Goal: Task Accomplishment & Management: Use online tool/utility

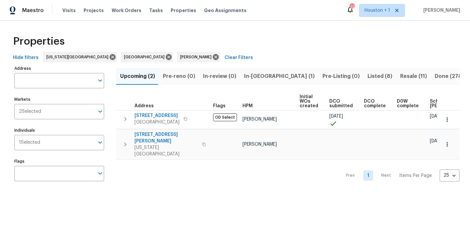
click at [261, 73] on span "In-reno (1)" at bounding box center [279, 76] width 70 height 9
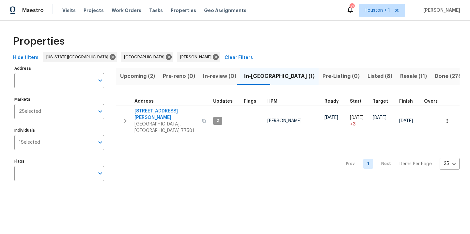
click at [367, 75] on span "Listed (8)" at bounding box center [379, 76] width 25 height 9
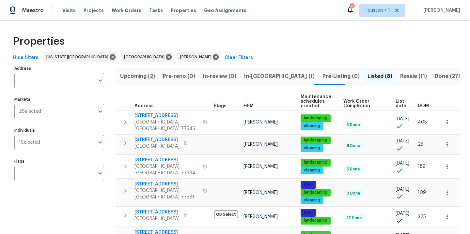
click at [400, 74] on span "Resale (11)" at bounding box center [413, 76] width 27 height 9
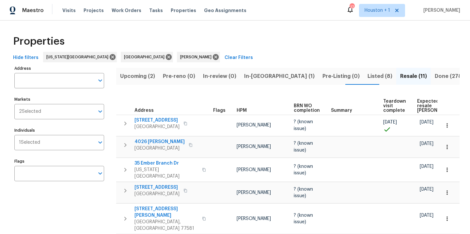
click at [223, 48] on div "Properties" at bounding box center [234, 41] width 449 height 21
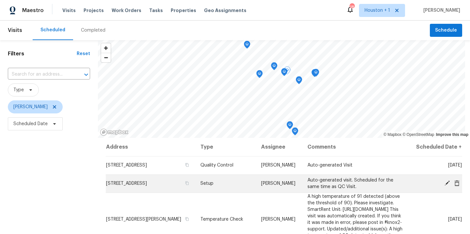
click at [444, 186] on icon at bounding box center [446, 183] width 5 height 5
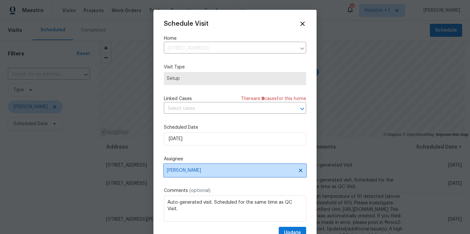
click at [232, 168] on span "[PERSON_NAME]" at bounding box center [235, 170] width 142 height 13
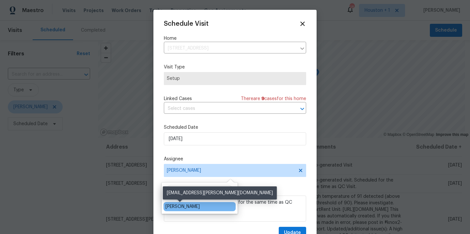
type input "navi"
click at [193, 209] on div "[PERSON_NAME]" at bounding box center [182, 207] width 34 height 7
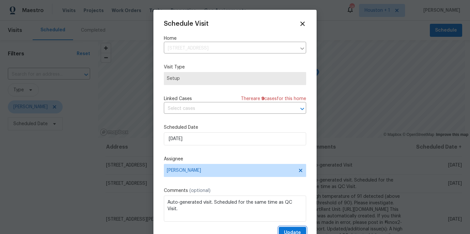
click at [284, 229] on span "Update" at bounding box center [292, 233] width 17 height 8
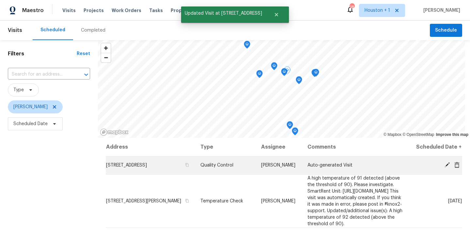
click at [444, 168] on icon at bounding box center [447, 165] width 6 height 6
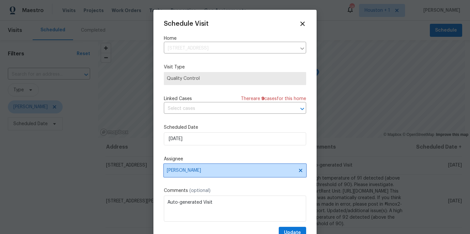
click at [221, 170] on span "[PERSON_NAME]" at bounding box center [231, 170] width 128 height 5
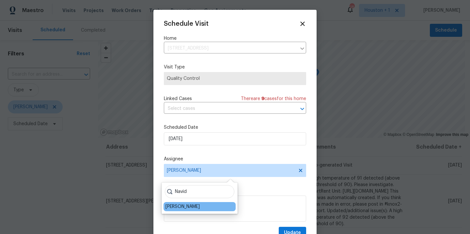
type input "Navid"
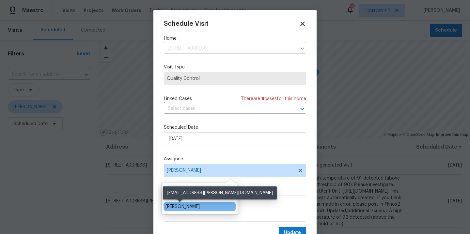
click at [181, 206] on div "[PERSON_NAME]" at bounding box center [182, 207] width 34 height 7
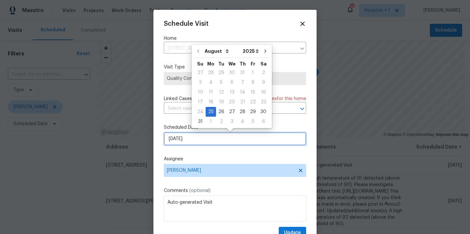
click at [206, 141] on input "[DATE]" at bounding box center [235, 138] width 142 height 13
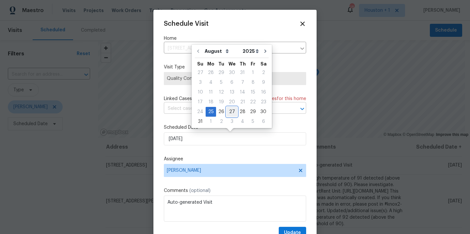
click at [229, 109] on div "27" at bounding box center [231, 111] width 11 height 9
type input "[DATE]"
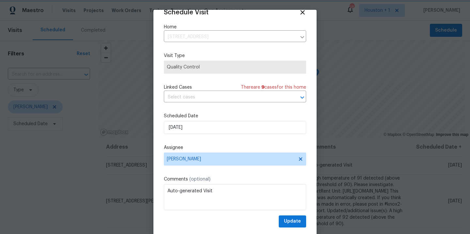
scroll to position [12, 0]
click at [284, 218] on span "Update" at bounding box center [292, 222] width 17 height 8
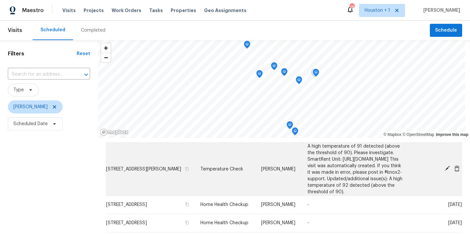
scroll to position [15, 0]
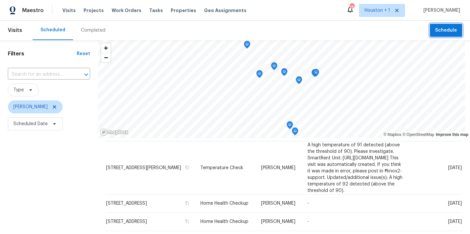
click at [437, 31] on span "Schedule" at bounding box center [446, 30] width 22 height 8
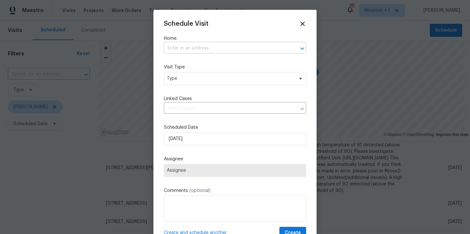
click at [183, 49] on input "text" at bounding box center [226, 48] width 124 height 10
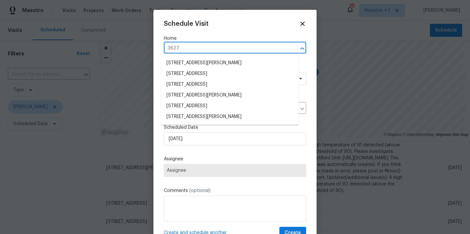
type input "3627 b"
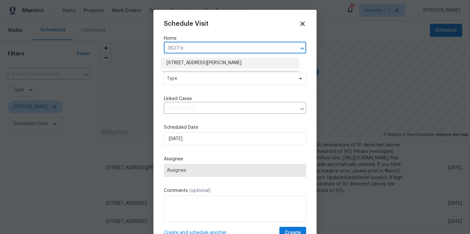
click at [248, 63] on li "[STREET_ADDRESS][PERSON_NAME]" at bounding box center [229, 63] width 137 height 11
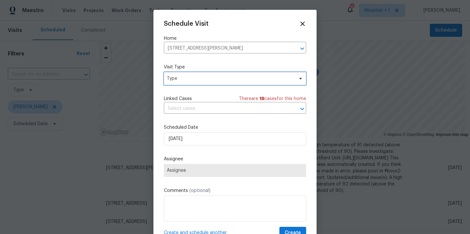
click at [229, 80] on span "Type" at bounding box center [230, 78] width 127 height 7
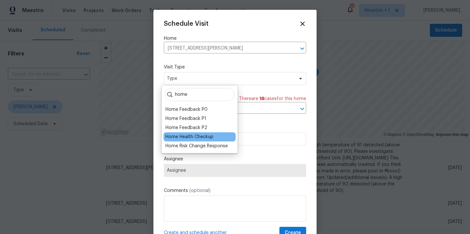
type input "home"
click at [207, 141] on div "Home Health Checkup" at bounding box center [199, 136] width 72 height 9
click at [205, 138] on div "Home Health Checkup" at bounding box center [189, 137] width 48 height 7
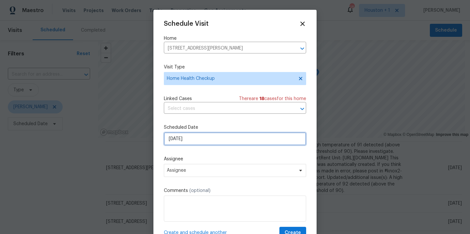
click at [216, 141] on input "[DATE]" at bounding box center [235, 138] width 142 height 13
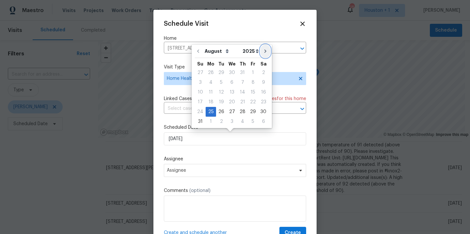
click at [263, 52] on icon "Go to next month" at bounding box center [265, 51] width 5 height 5
type input "[DATE]"
select select "8"
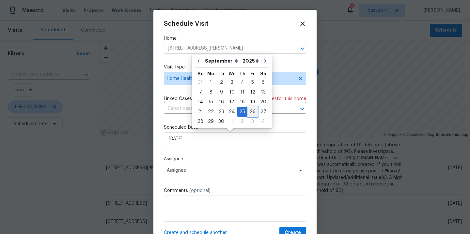
click at [249, 111] on div "26" at bounding box center [252, 111] width 10 height 9
type input "[DATE]"
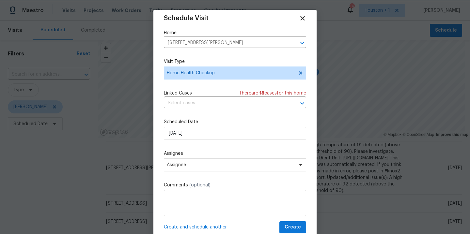
scroll to position [12, 0]
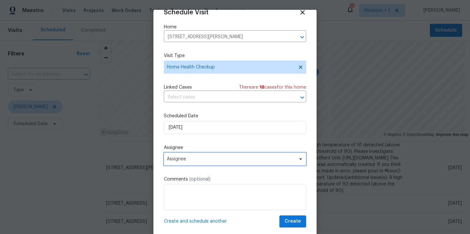
click at [249, 158] on span "Assignee" at bounding box center [231, 159] width 128 height 5
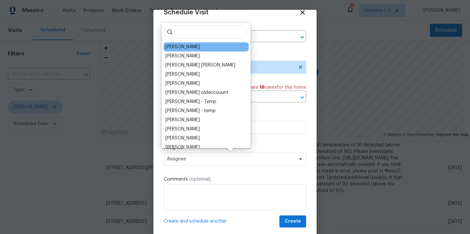
click at [175, 44] on div "[PERSON_NAME]" at bounding box center [182, 47] width 34 height 7
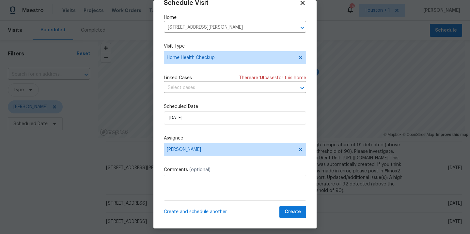
scroll to position [14, 0]
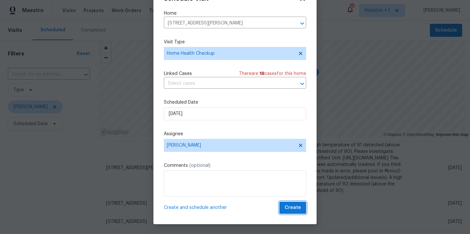
click at [291, 206] on span "Create" at bounding box center [292, 208] width 16 height 8
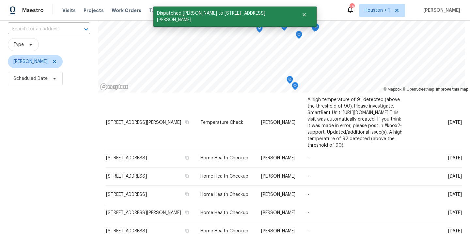
scroll to position [0, 0]
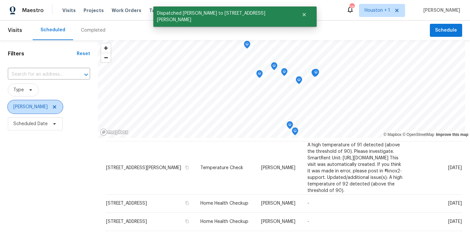
click at [52, 106] on icon at bounding box center [54, 106] width 5 height 5
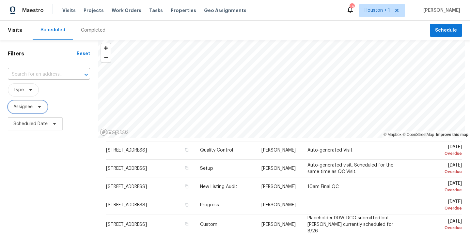
click at [26, 111] on span "Assignee" at bounding box center [28, 106] width 40 height 13
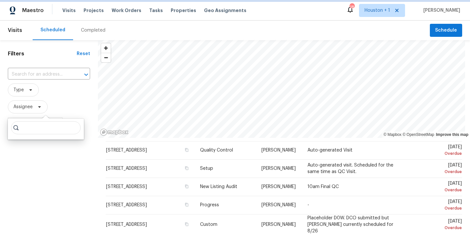
click at [24, 110] on span "Assignee" at bounding box center [22, 107] width 19 height 7
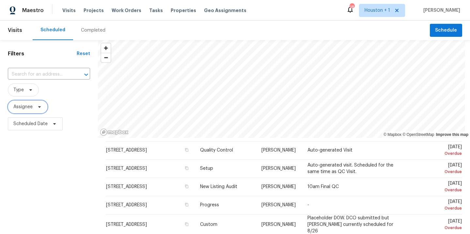
click at [30, 108] on span "Assignee" at bounding box center [22, 107] width 19 height 7
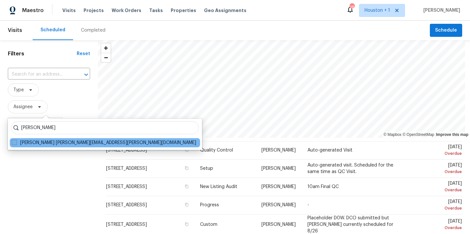
type input "[PERSON_NAME]"
click at [49, 141] on label "[PERSON_NAME] [PERSON_NAME][EMAIL_ADDRESS][PERSON_NAME][DOMAIN_NAME]" at bounding box center [104, 143] width 184 height 7
click at [16, 141] on input "[PERSON_NAME] [PERSON_NAME][EMAIL_ADDRESS][PERSON_NAME][DOMAIN_NAME]" at bounding box center [14, 142] width 4 height 4
checkbox input "true"
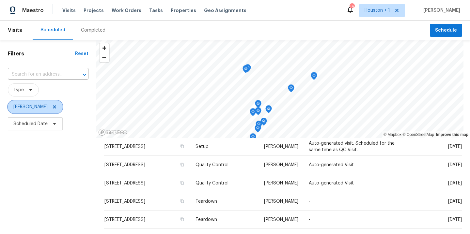
click at [52, 108] on icon at bounding box center [54, 106] width 5 height 5
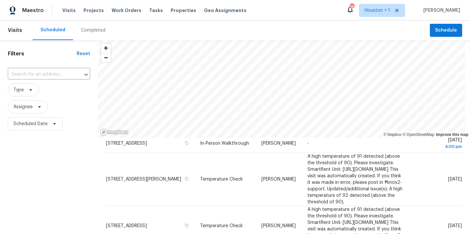
click at [88, 30] on div "Completed" at bounding box center [93, 30] width 24 height 7
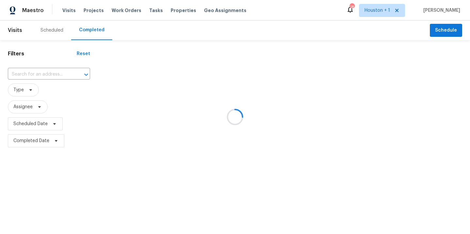
drag, startPoint x: 38, startPoint y: 82, endPoint x: 36, endPoint y: 73, distance: 8.9
click at [38, 82] on div at bounding box center [235, 117] width 470 height 234
click at [35, 69] on div at bounding box center [235, 117] width 470 height 234
click at [34, 72] on div at bounding box center [235, 117] width 470 height 234
click at [32, 78] on div at bounding box center [235, 117] width 470 height 234
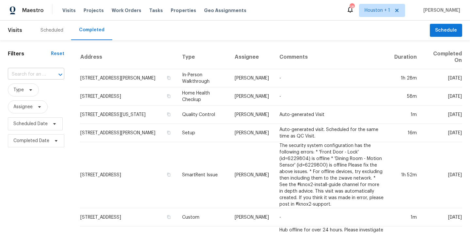
click at [31, 76] on input "text" at bounding box center [27, 74] width 38 height 10
type input "14204 c"
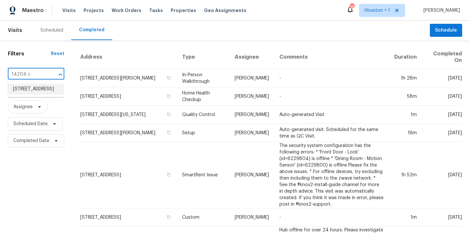
click at [33, 91] on li "[STREET_ADDRESS]" at bounding box center [35, 89] width 55 height 11
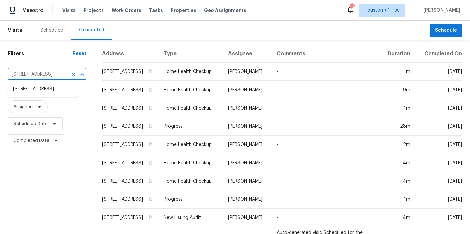
click at [33, 71] on input "[STREET_ADDRESS]" at bounding box center [38, 74] width 60 height 10
type input "3306 ca"
click at [38, 105] on li "[STREET_ADDRESS]" at bounding box center [43, 100] width 70 height 11
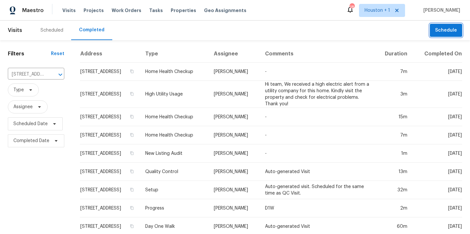
click at [444, 28] on span "Schedule" at bounding box center [446, 30] width 22 height 8
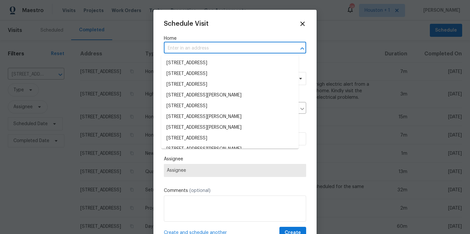
click at [189, 53] on input "text" at bounding box center [226, 48] width 124 height 10
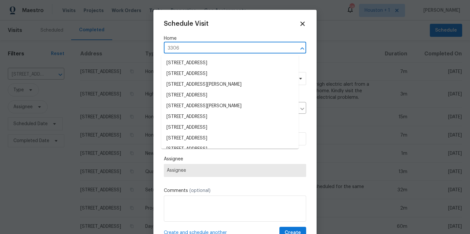
type input "3306 c"
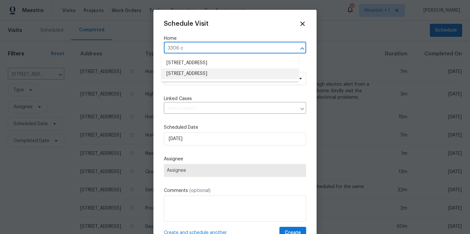
click at [199, 73] on li "[STREET_ADDRESS]" at bounding box center [229, 74] width 137 height 11
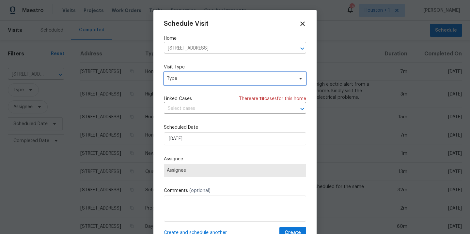
click at [196, 85] on span "Type" at bounding box center [235, 78] width 142 height 13
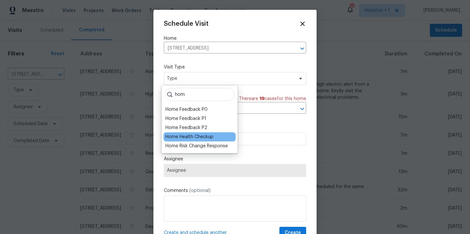
type input "hom"
click at [199, 140] on div "Home Health Checkup" at bounding box center [199, 136] width 72 height 9
click at [201, 136] on div "Home Health Checkup" at bounding box center [189, 137] width 48 height 7
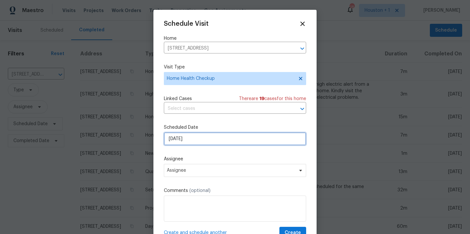
click at [212, 140] on input "[DATE]" at bounding box center [235, 138] width 142 height 13
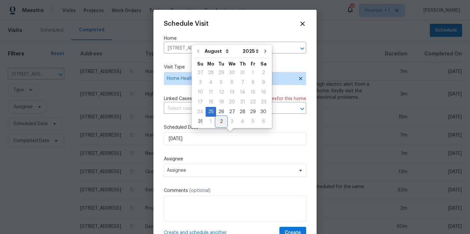
click at [221, 123] on div "2" at bounding box center [221, 121] width 10 height 9
type input "[DATE]"
select select "8"
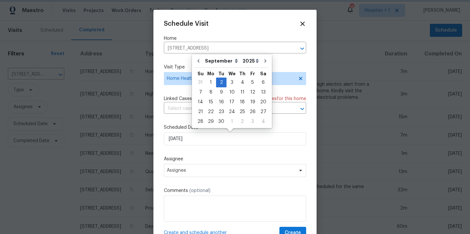
click at [286, 152] on div "Schedule Visit Home [STREET_ADDRESS] ​ Visit Type Home Health Checkup Linked Ca…" at bounding box center [235, 129] width 142 height 219
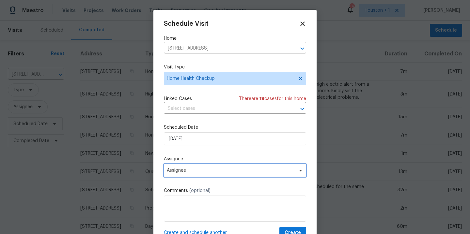
click at [261, 174] on span "Assignee" at bounding box center [235, 170] width 142 height 13
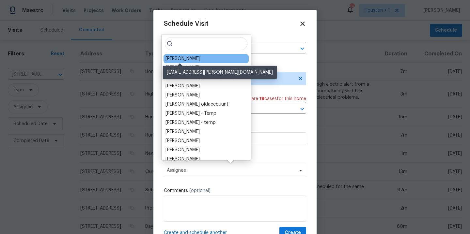
click at [170, 55] on div "[PERSON_NAME]" at bounding box center [182, 58] width 34 height 7
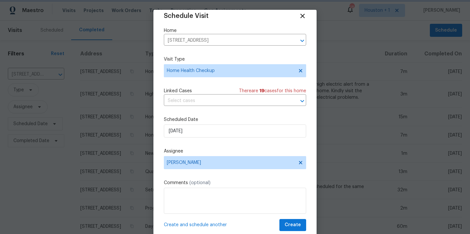
scroll to position [12, 0]
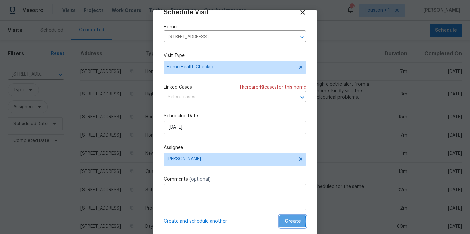
click at [284, 221] on span "Create" at bounding box center [292, 222] width 16 height 8
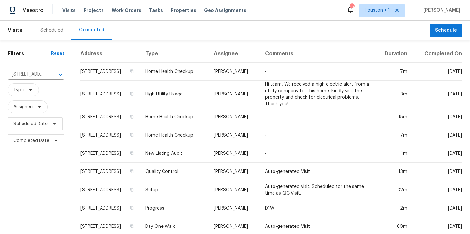
click at [36, 82] on span "Type" at bounding box center [36, 90] width 56 height 17
click at [35, 75] on input "[STREET_ADDRESS]" at bounding box center [27, 74] width 38 height 10
type input "3608 m"
click at [18, 95] on li "[STREET_ADDRESS]" at bounding box center [35, 89] width 55 height 11
